Goal: Check status

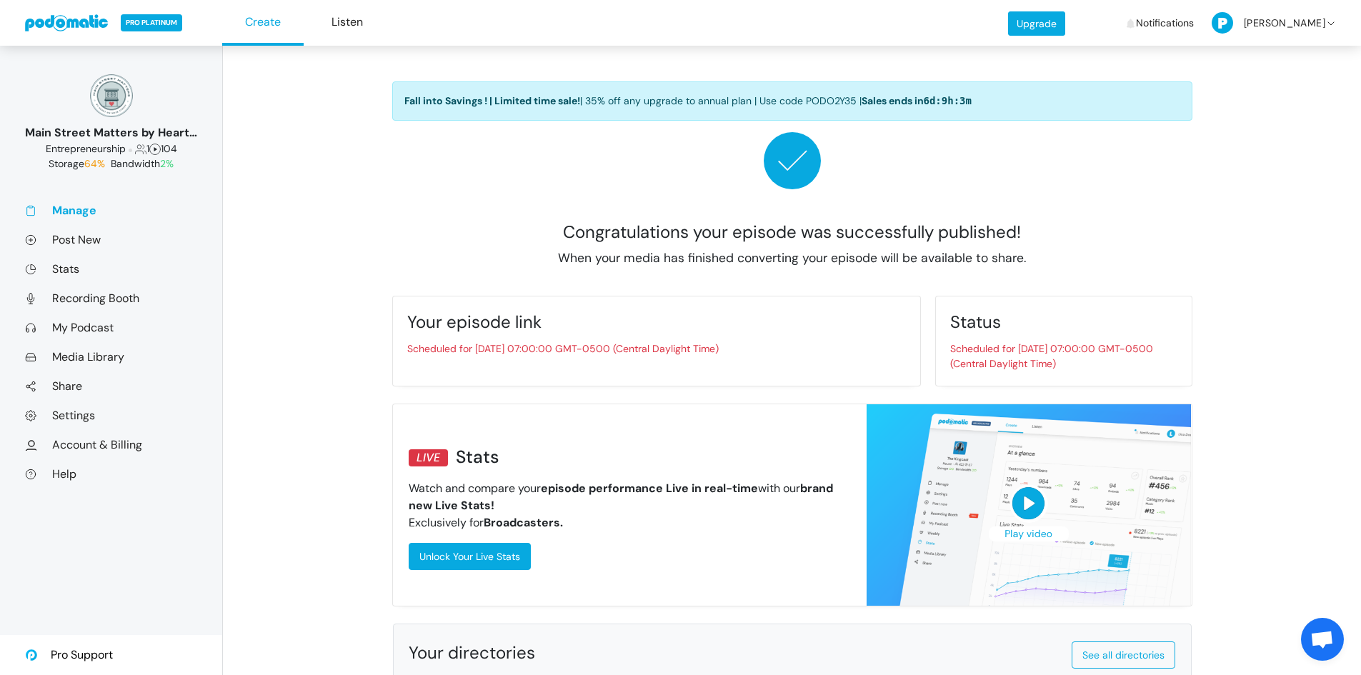
click at [87, 204] on link "Manage" at bounding box center [111, 210] width 172 height 15
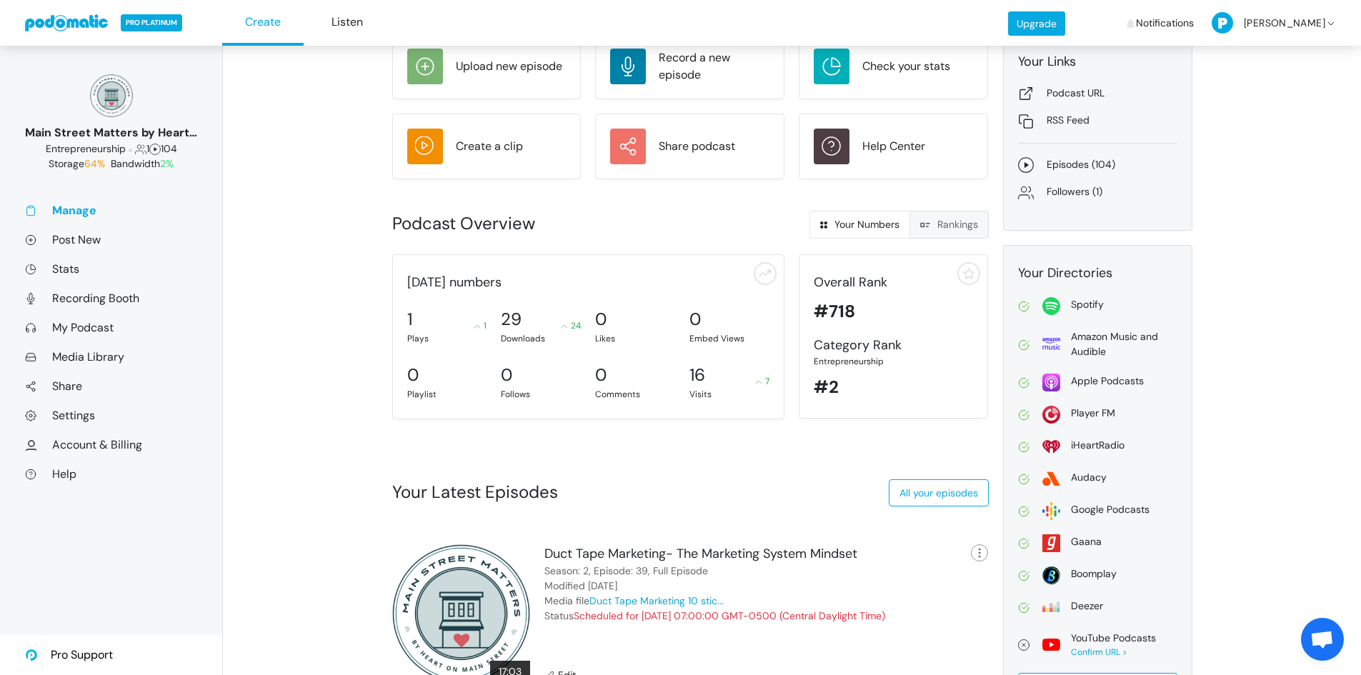
scroll to position [161, 0]
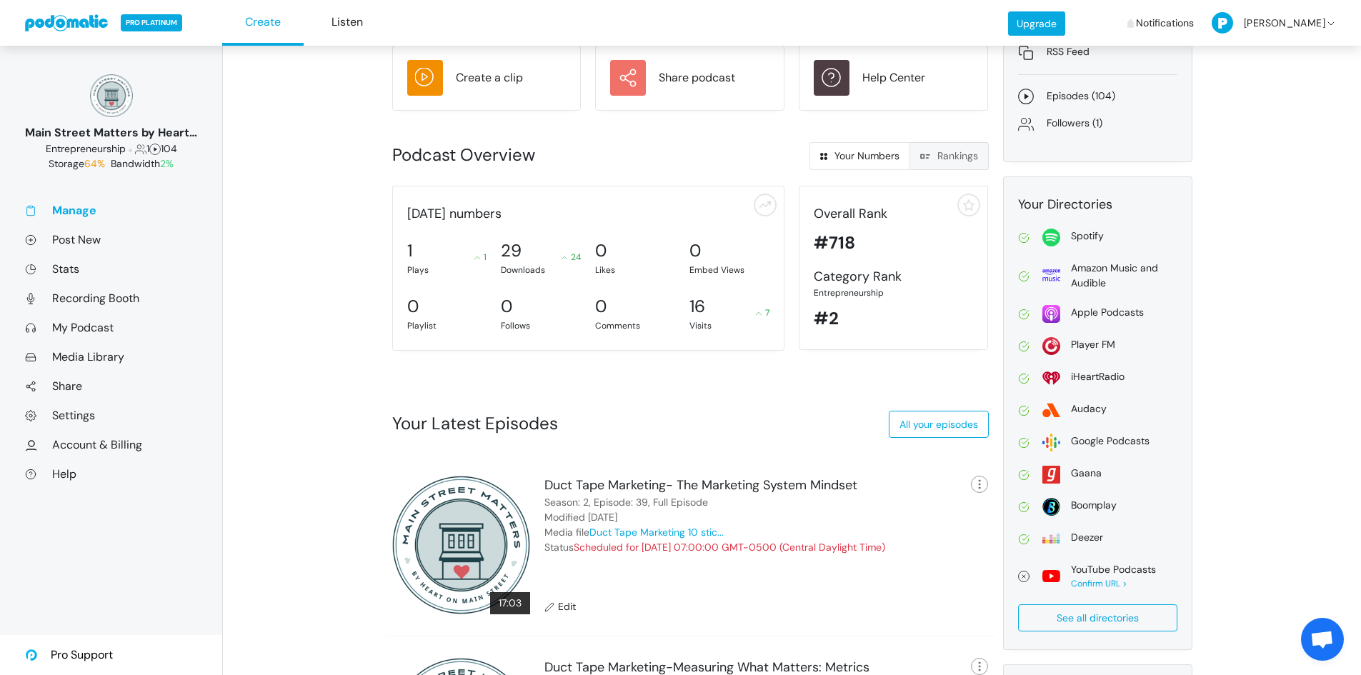
scroll to position [214, 0]
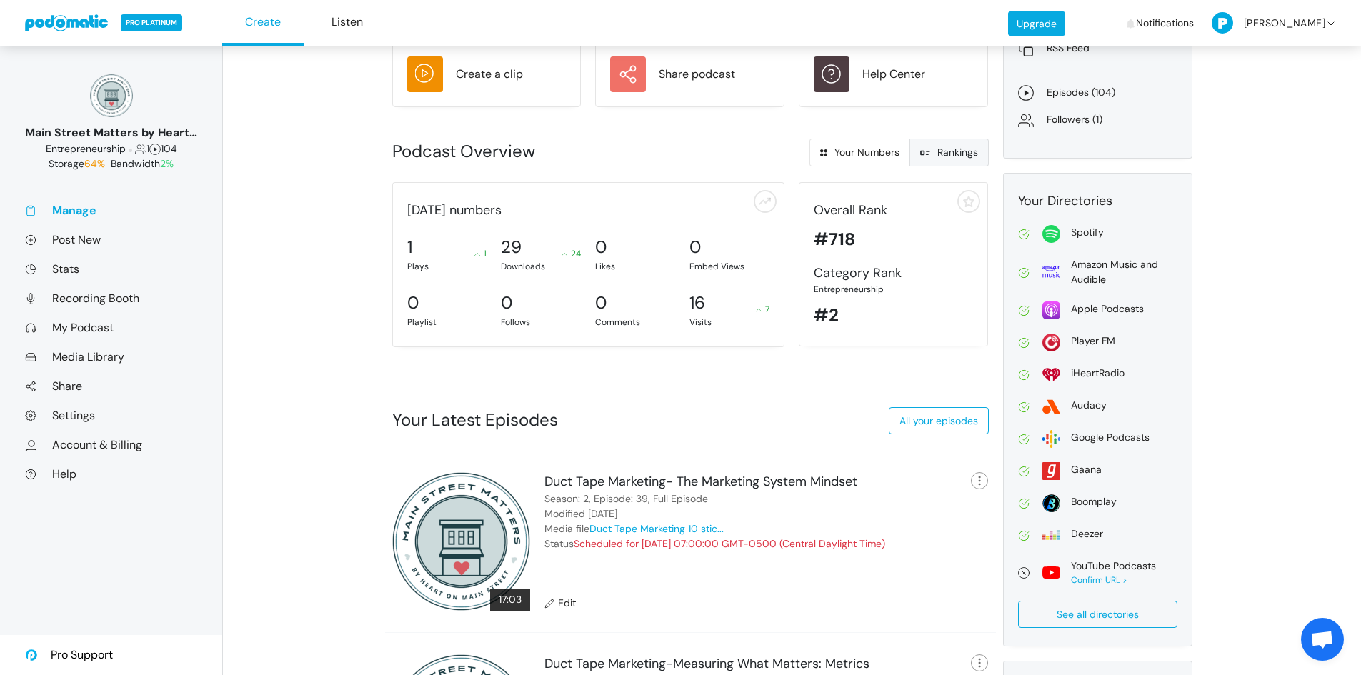
click at [950, 152] on link "Rankings" at bounding box center [948, 153] width 79 height 28
radio input "true"
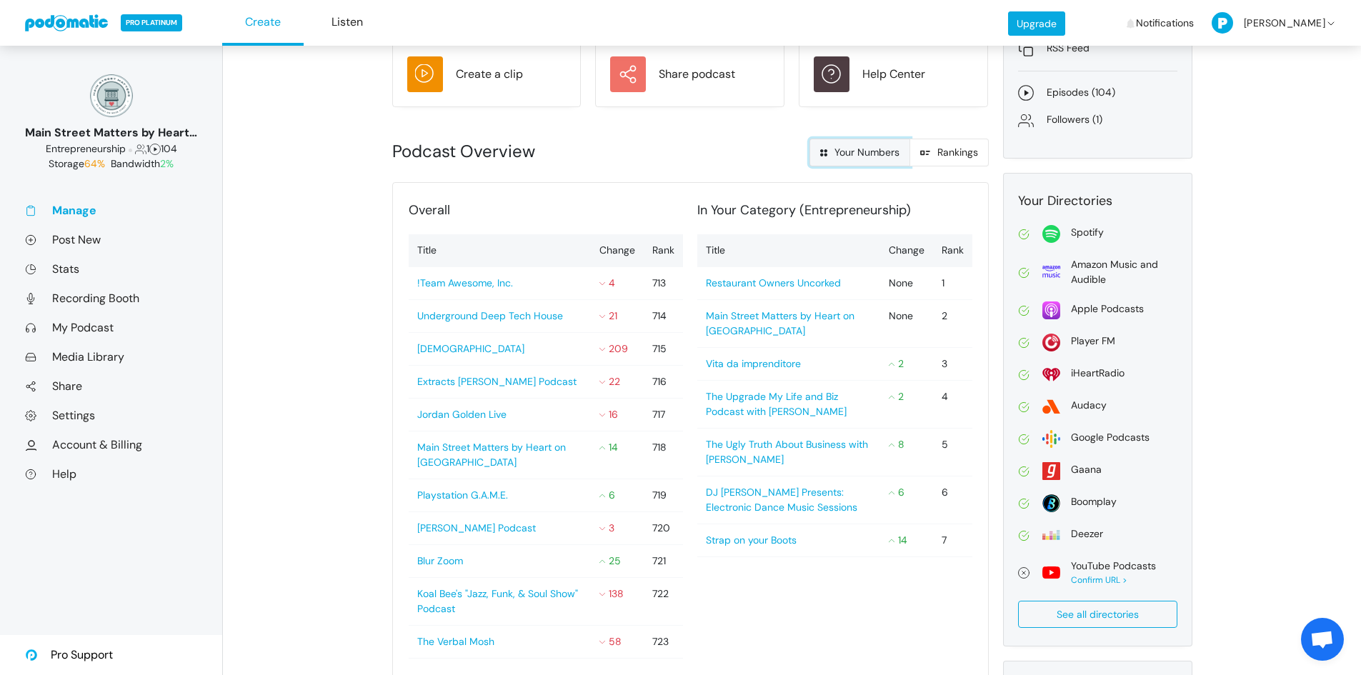
click at [846, 151] on link "Your Numbers" at bounding box center [859, 153] width 101 height 28
radio input "true"
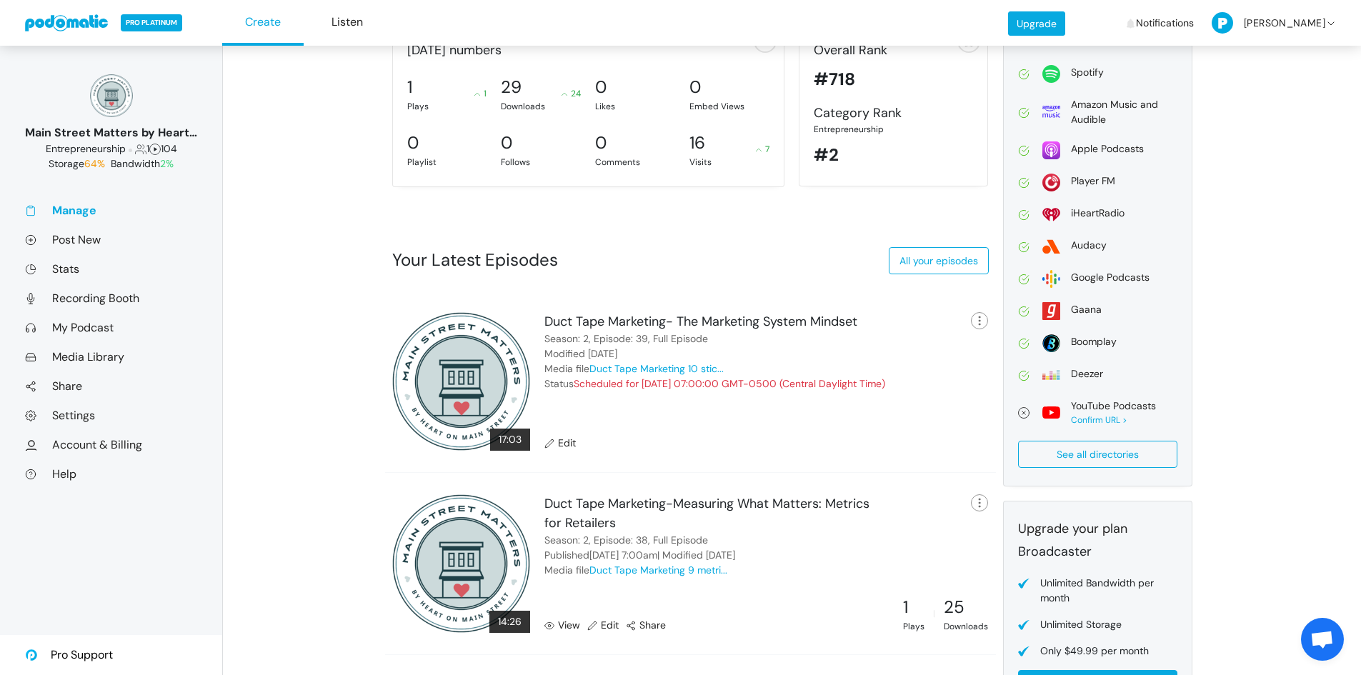
scroll to position [375, 0]
click at [559, 623] on link "View" at bounding box center [562, 624] width 36 height 15
